Goal: Task Accomplishment & Management: Use online tool/utility

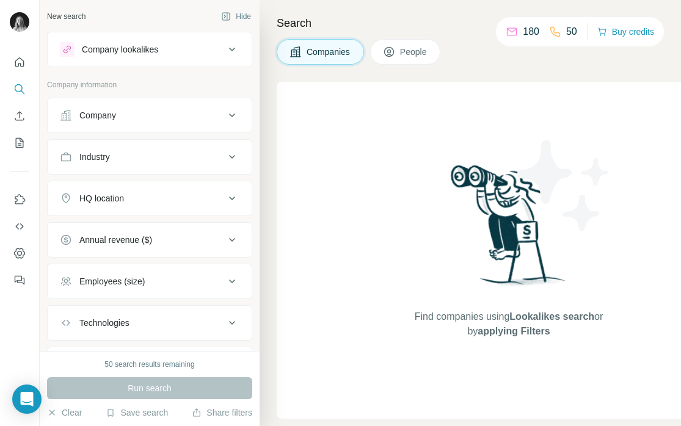
click at [18, 117] on icon "Enrich CSV" at bounding box center [19, 116] width 12 height 12
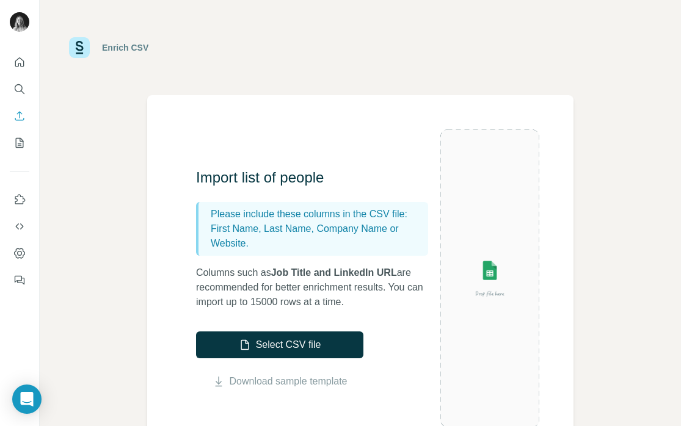
click at [12, 124] on button "Enrich CSV" at bounding box center [20, 116] width 20 height 22
click at [89, 116] on div "Enrich CSV Import list of people Please include these columns in the CSV file: …" at bounding box center [360, 213] width 641 height 426
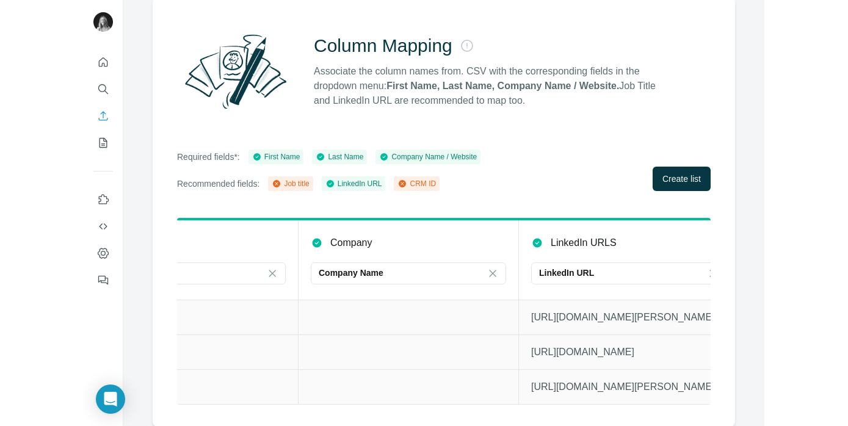
scroll to position [0, 349]
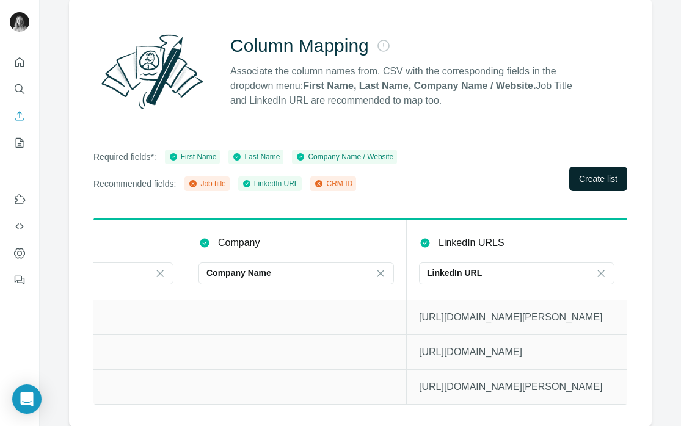
click at [596, 186] on button "Create list" at bounding box center [598, 179] width 58 height 24
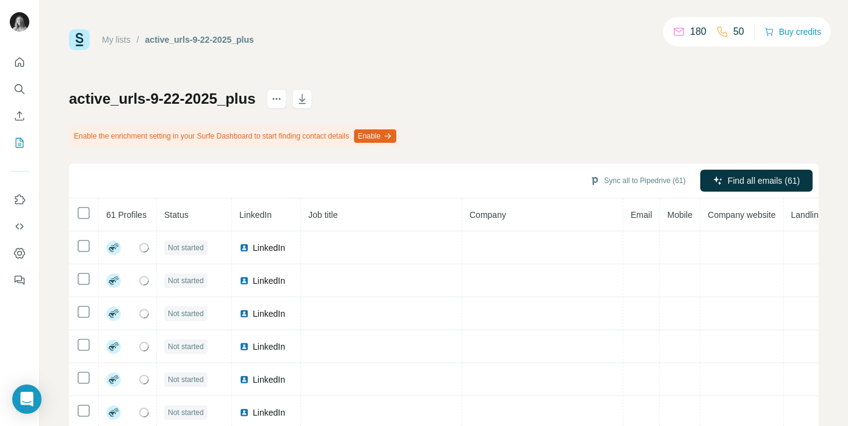
scroll to position [40, 0]
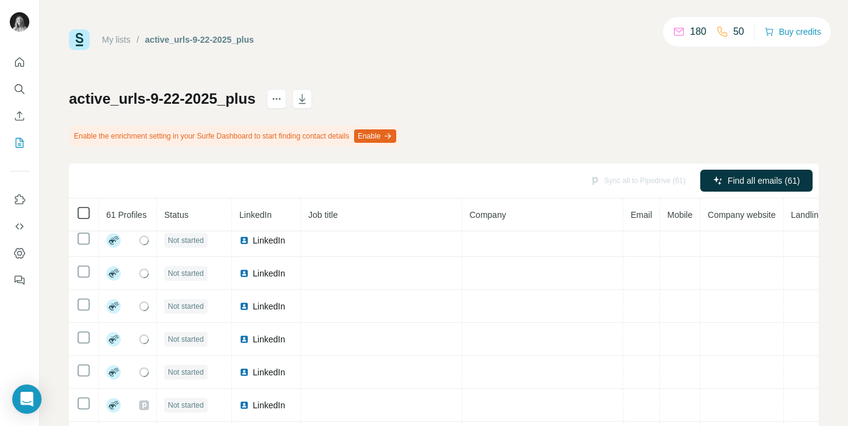
click at [84, 219] on icon at bounding box center [83, 213] width 15 height 15
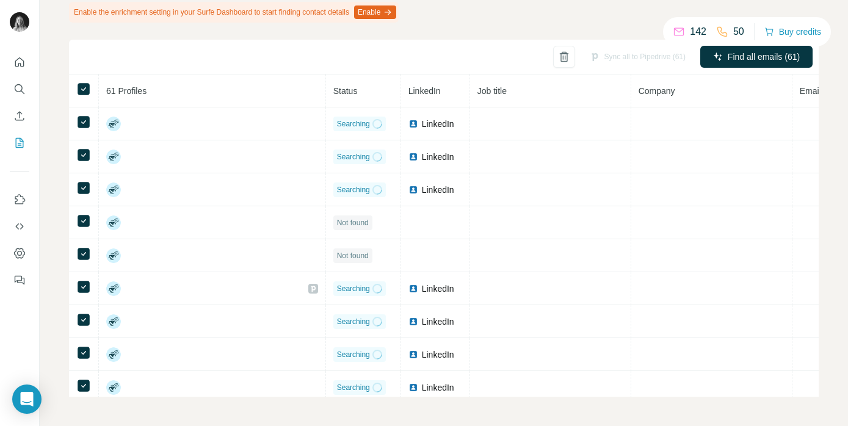
scroll to position [0, 0]
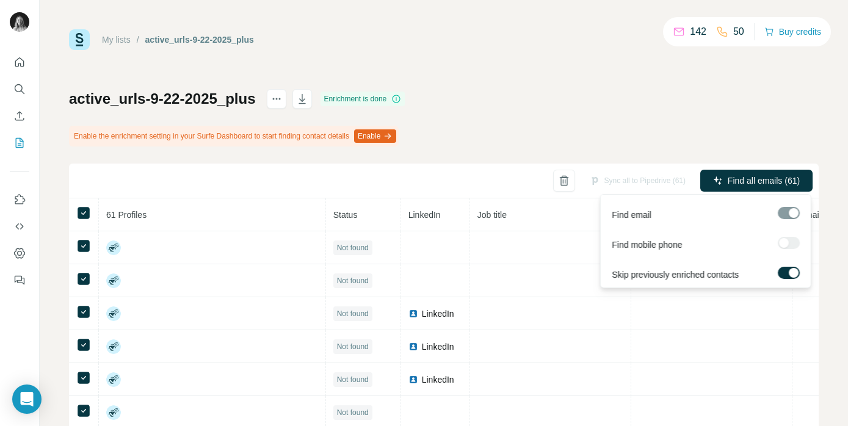
click at [680, 181] on span "Find all emails (61)" at bounding box center [764, 181] width 72 height 12
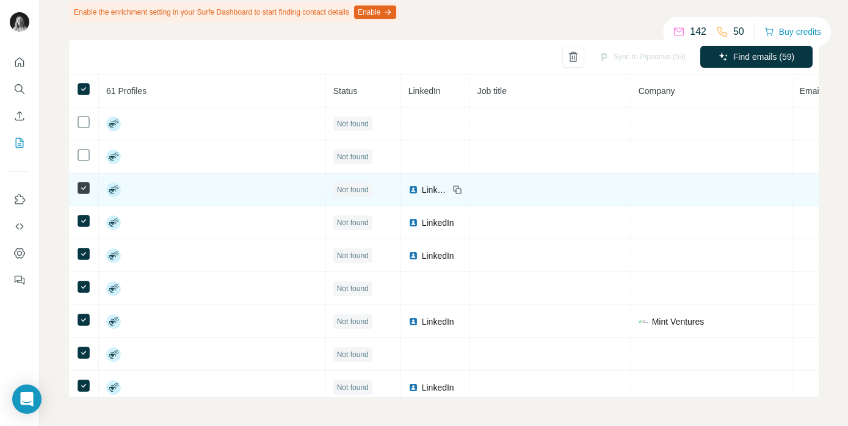
click at [87, 195] on icon at bounding box center [83, 188] width 15 height 15
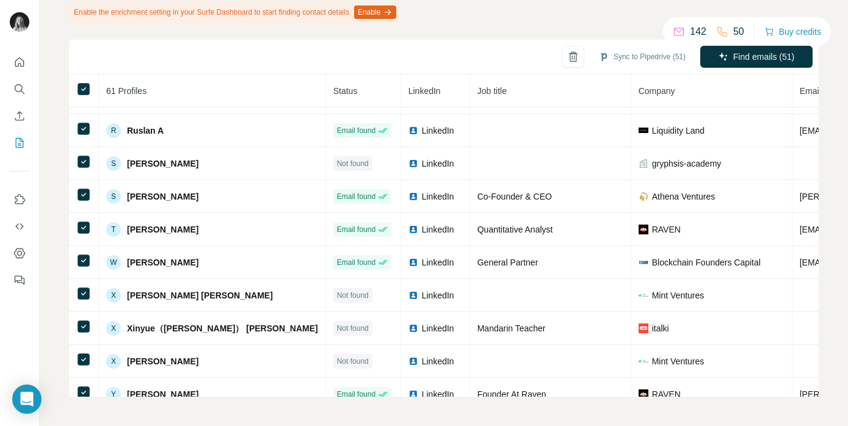
scroll to position [1721, 0]
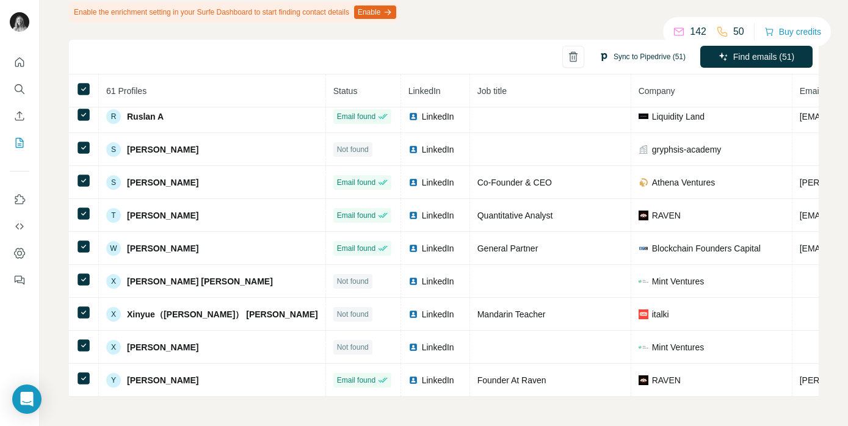
click at [619, 56] on button "Sync to Pipedrive (51)" at bounding box center [642, 57] width 104 height 18
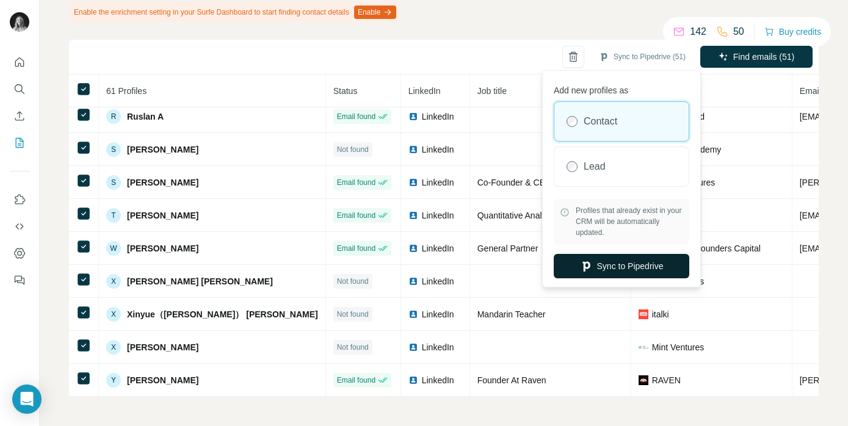
click at [606, 267] on button "Sync to Pipedrive" at bounding box center [622, 266] width 136 height 24
